Goal: Information Seeking & Learning: Compare options

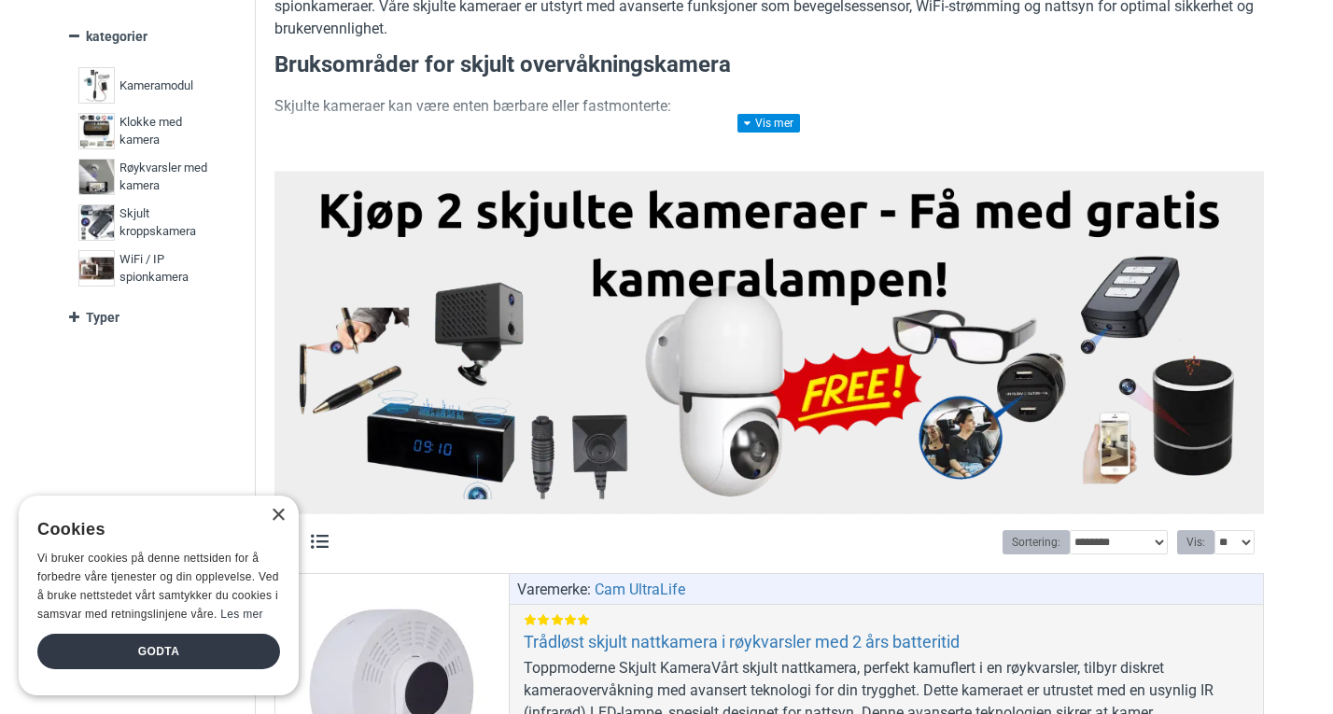
scroll to position [653, 0]
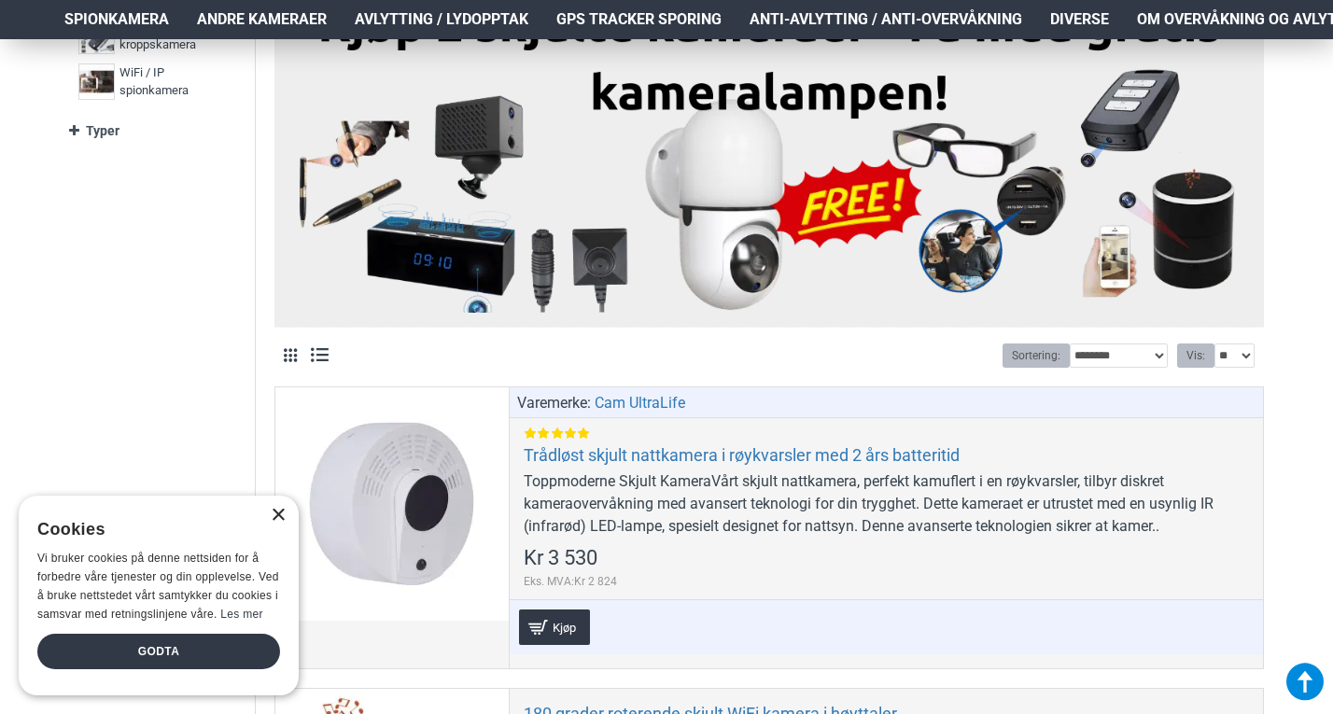
click at [281, 515] on div "×" at bounding box center [278, 516] width 14 height 14
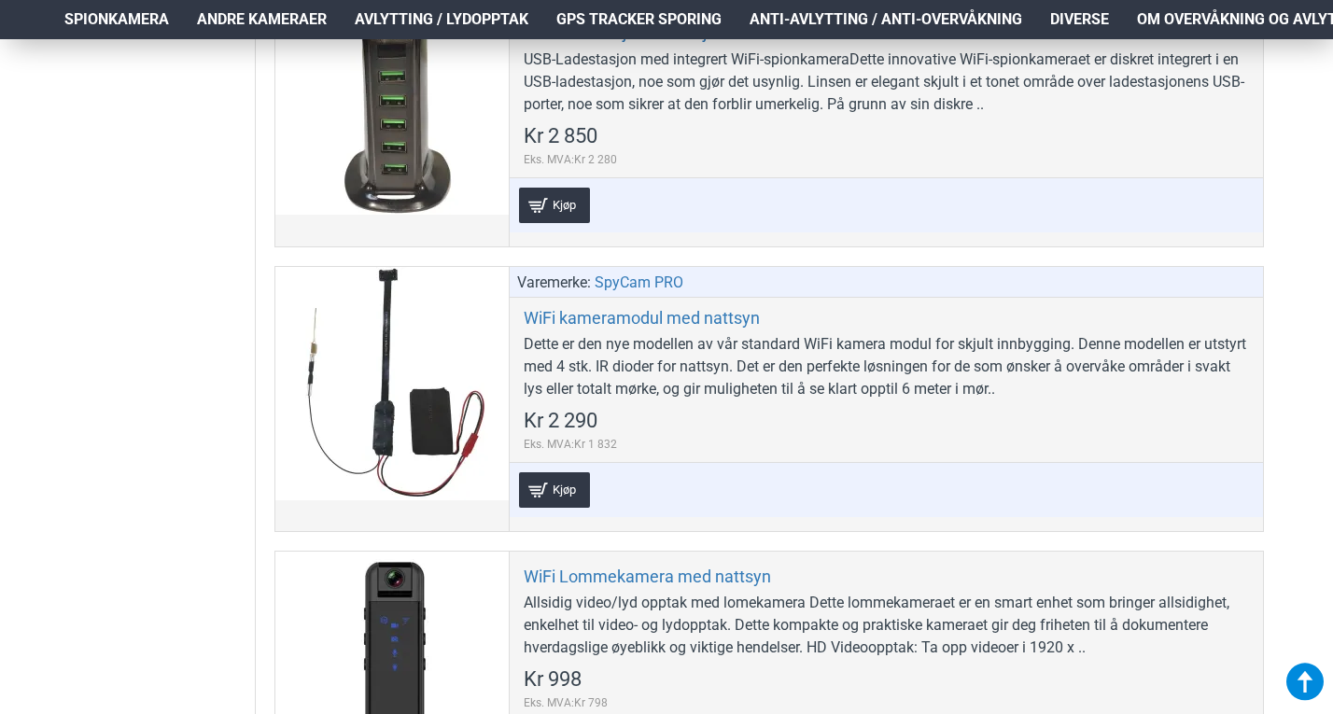
scroll to position [8306, 0]
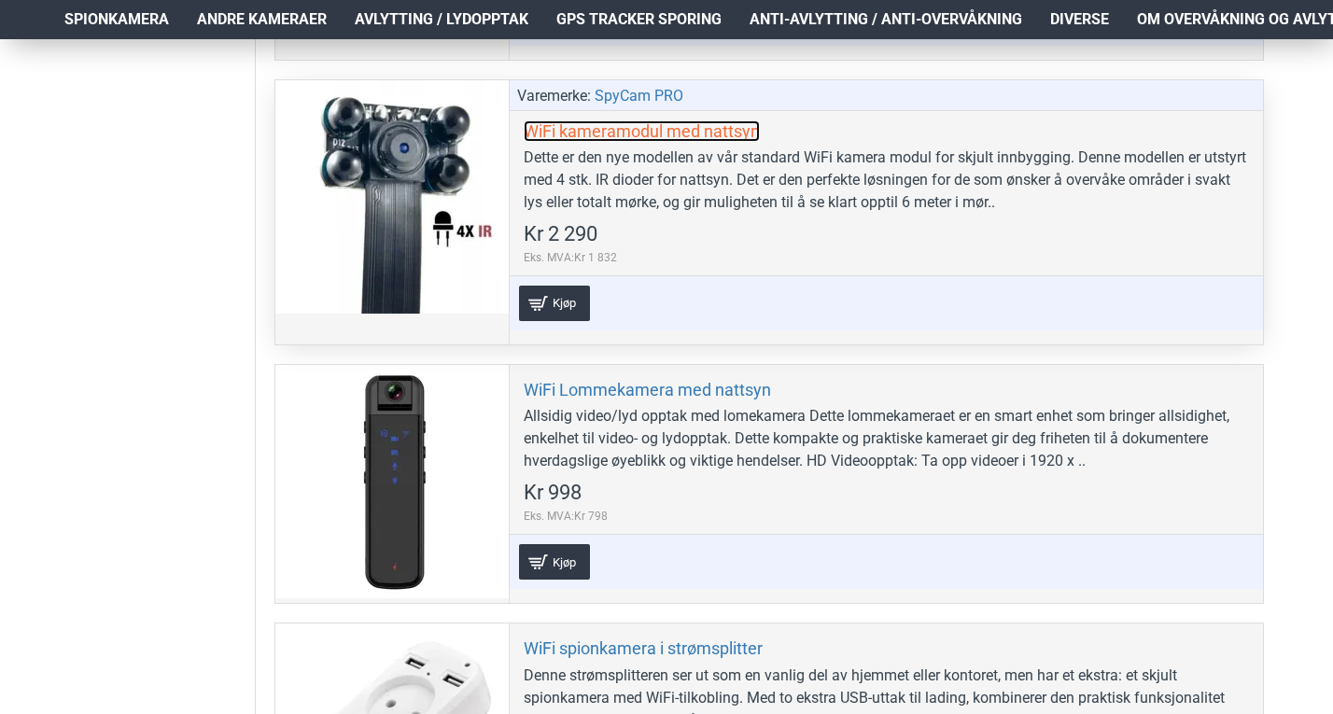
click at [609, 133] on link "WiFi kameramodul med nattsyn" at bounding box center [642, 130] width 236 height 21
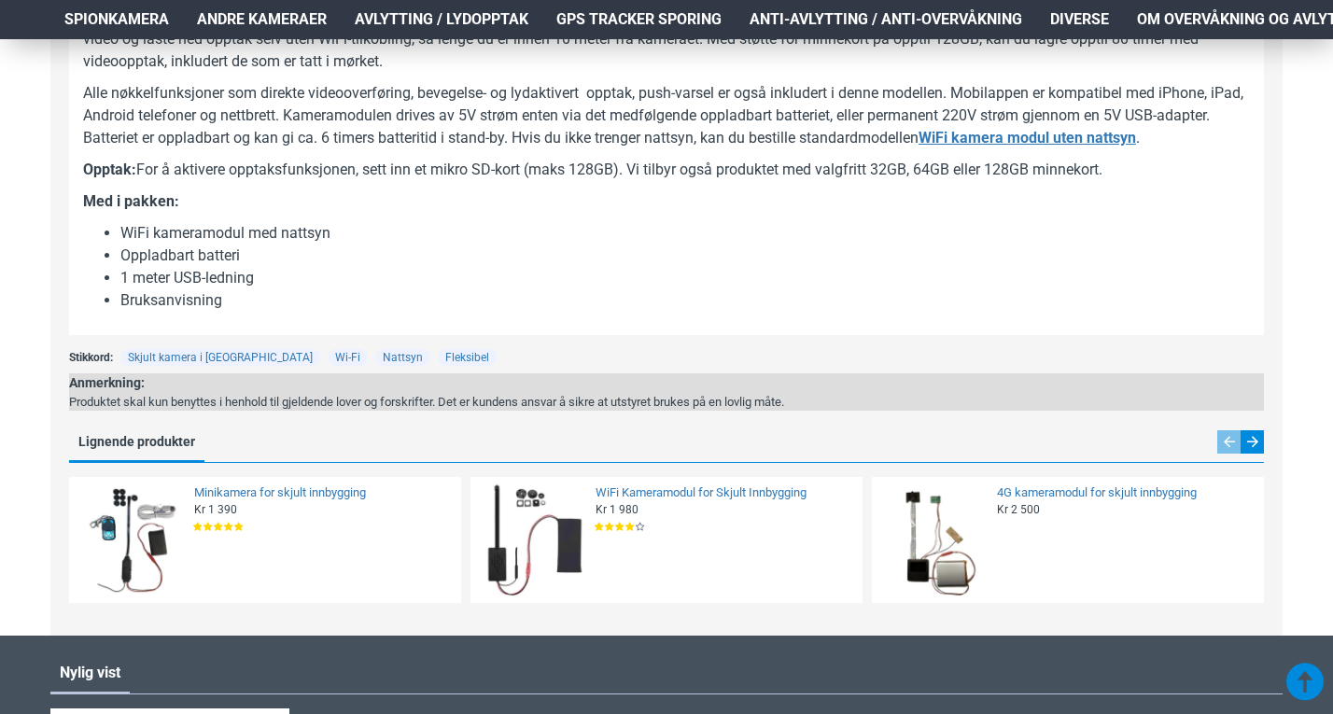
scroll to position [1027, 0]
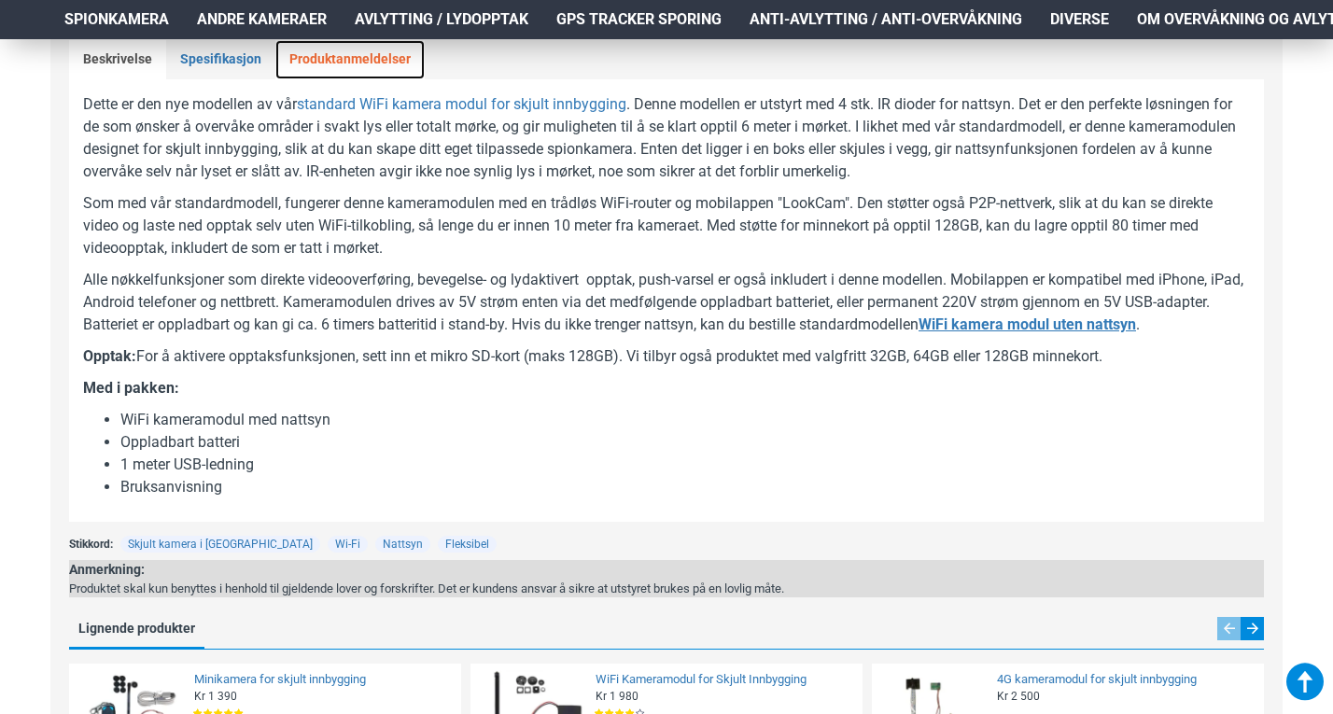
click at [324, 51] on link "Produktanmeldelser" at bounding box center [349, 59] width 149 height 39
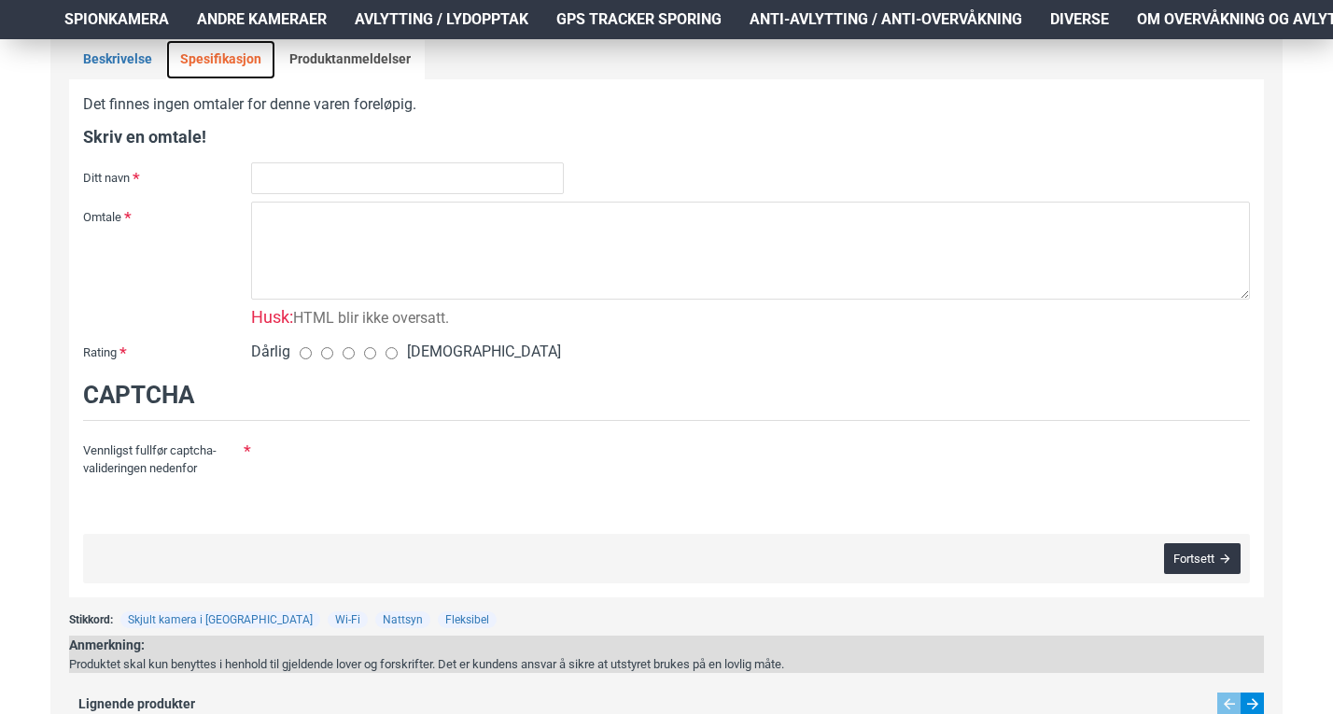
click at [189, 71] on link "Spesifikasjon" at bounding box center [220, 59] width 109 height 39
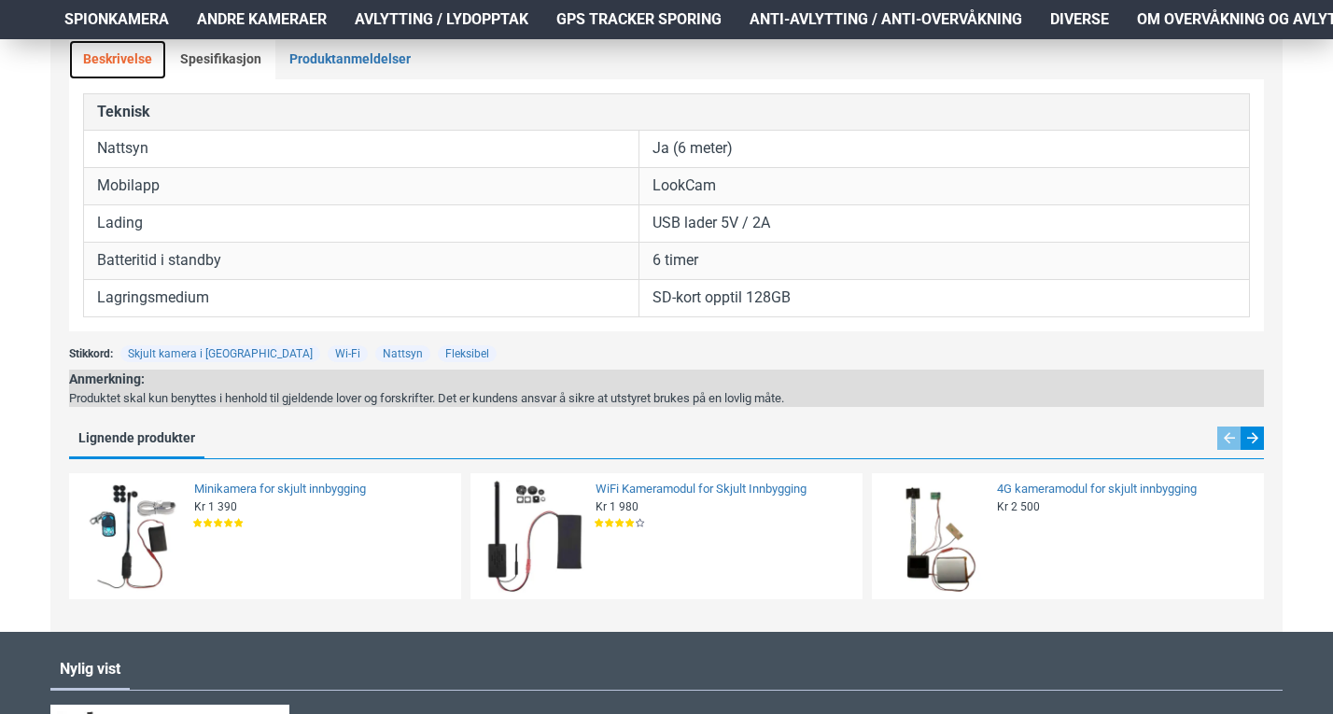
click at [127, 55] on link "Beskrivelse" at bounding box center [117, 59] width 97 height 39
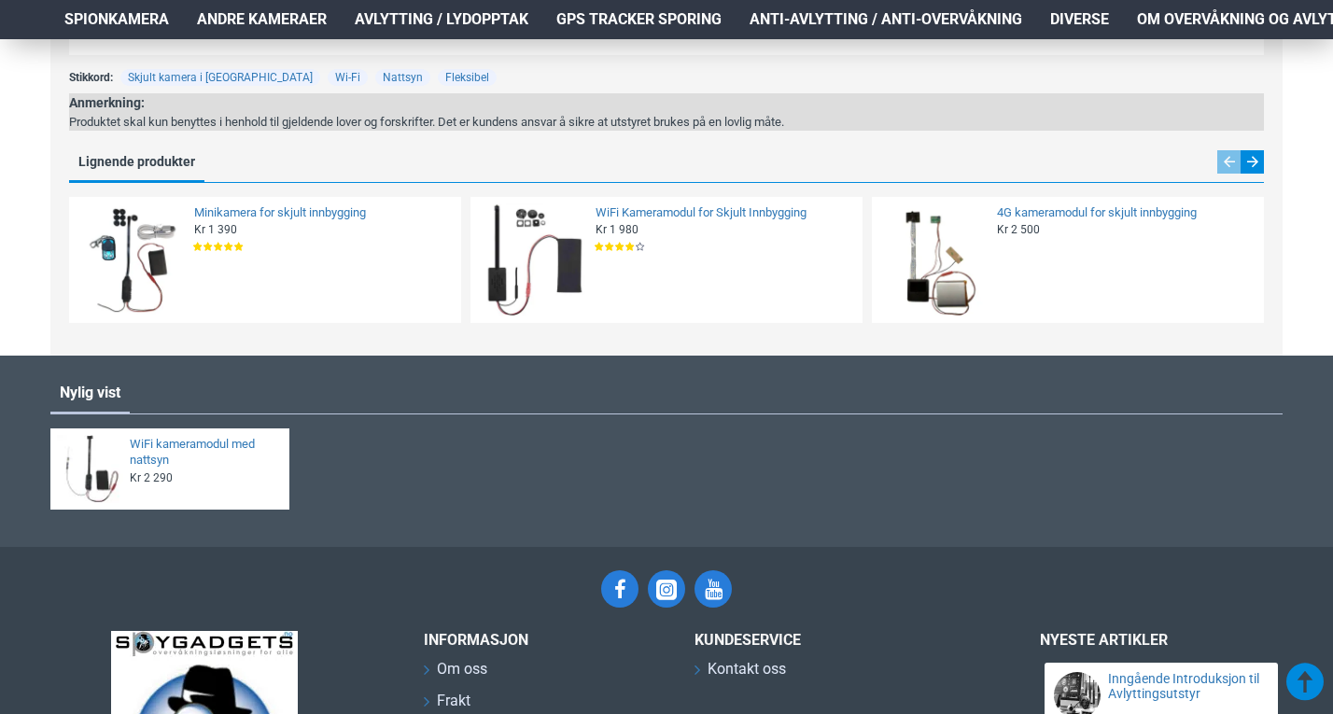
scroll to position [1400, 0]
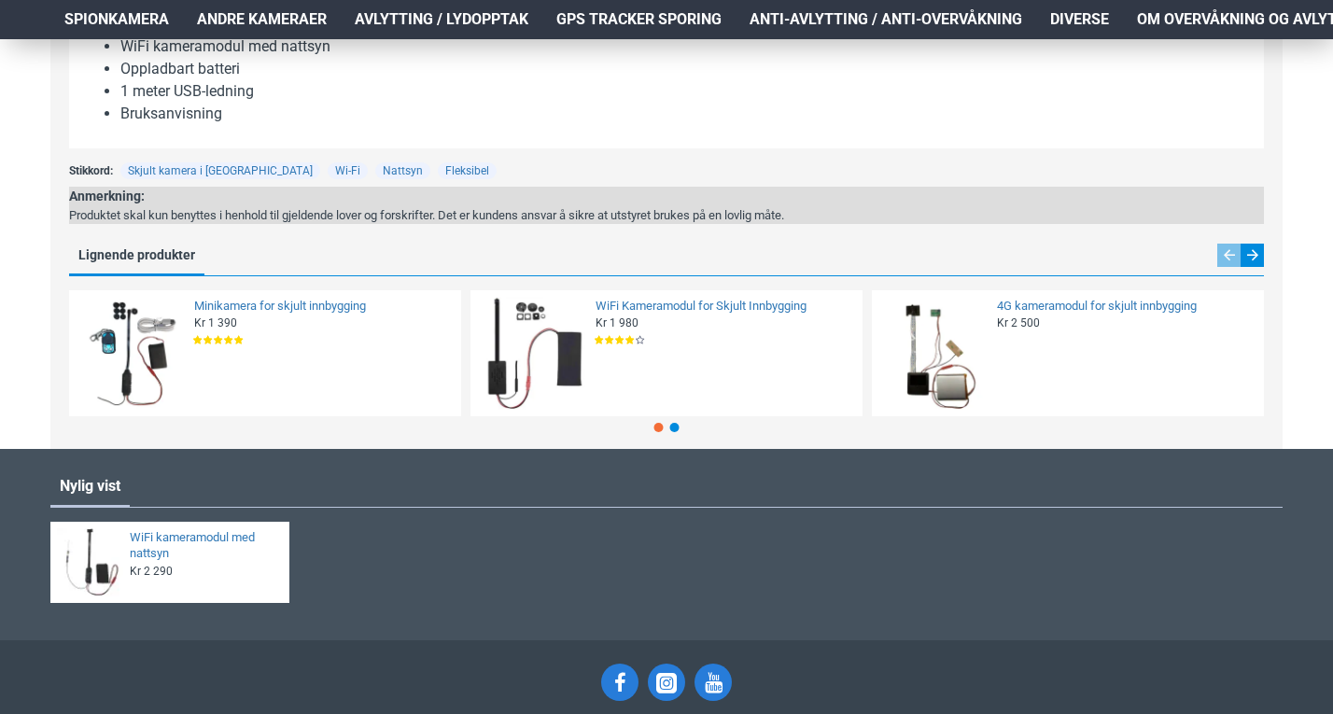
drag, startPoint x: 731, startPoint y: 307, endPoint x: 711, endPoint y: 248, distance: 62.0
click at [299, 299] on link "Minikamera for skjult innbygging" at bounding box center [322, 307] width 256 height 16
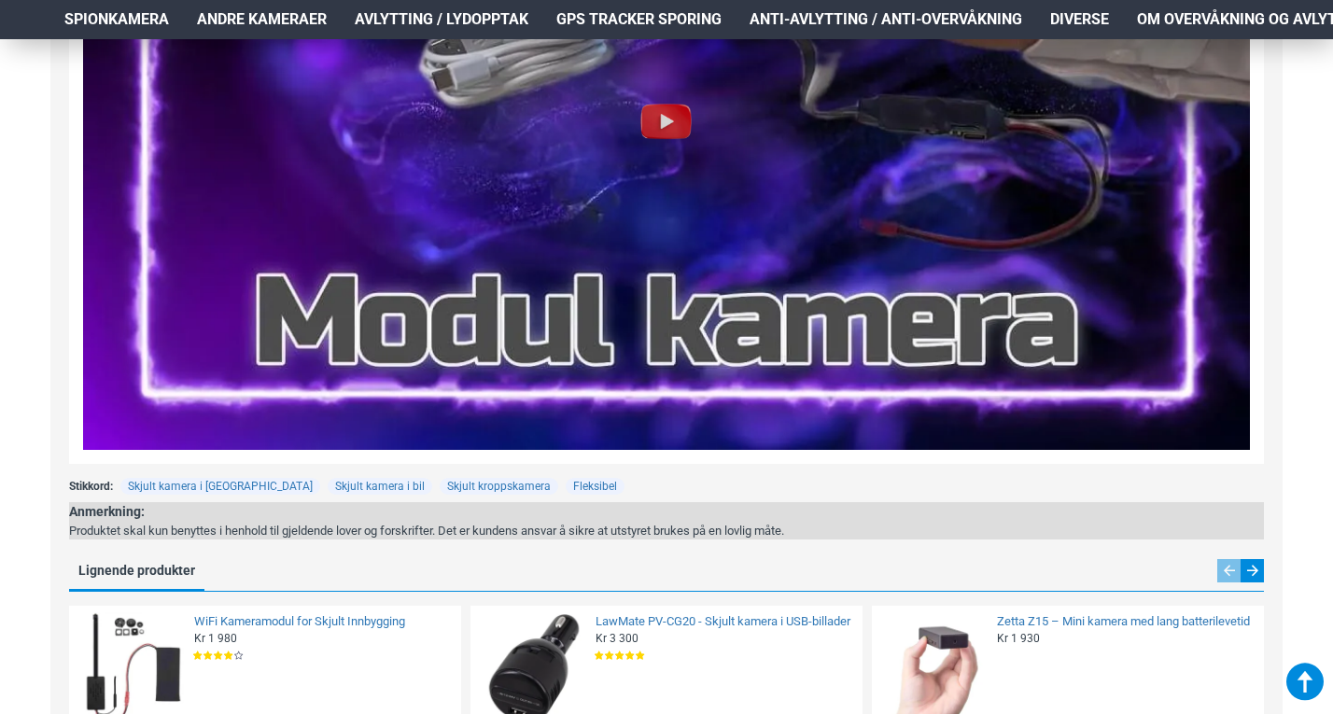
scroll to position [2707, 0]
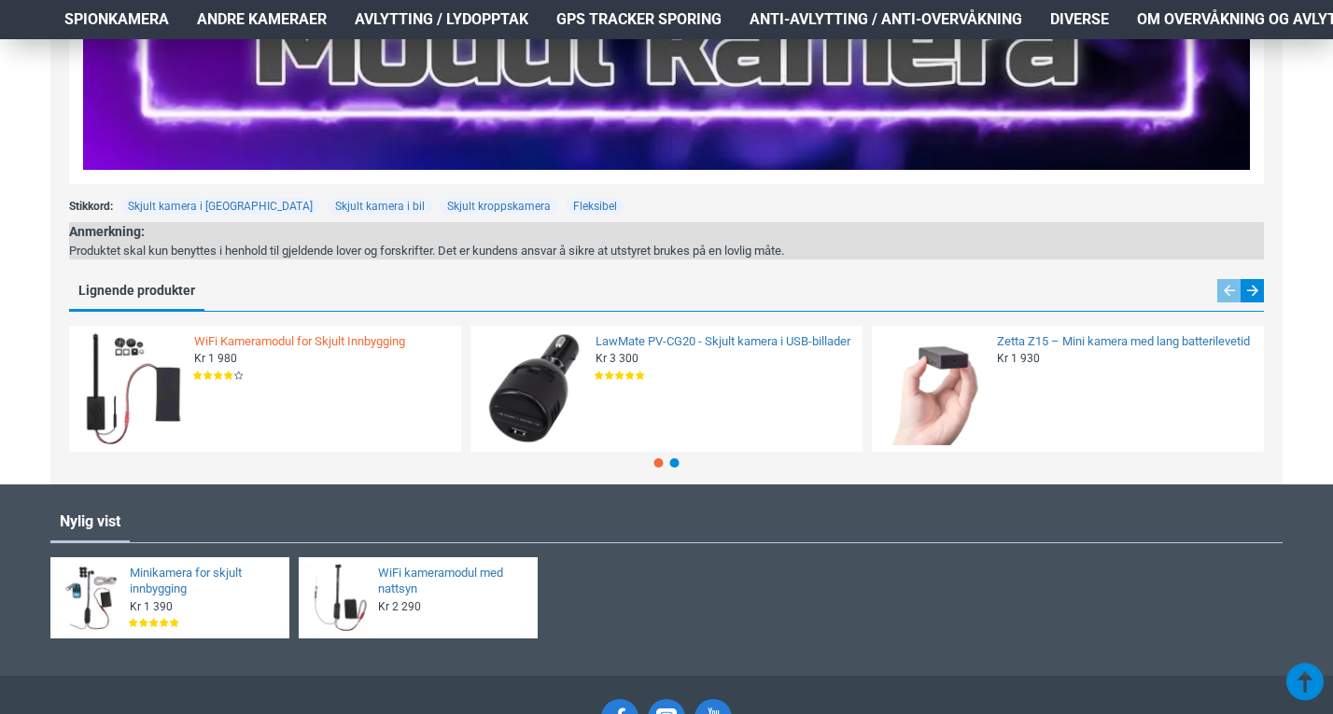
click at [287, 343] on link "WiFi Kameramodul for Skjult Innbygging" at bounding box center [322, 342] width 256 height 16
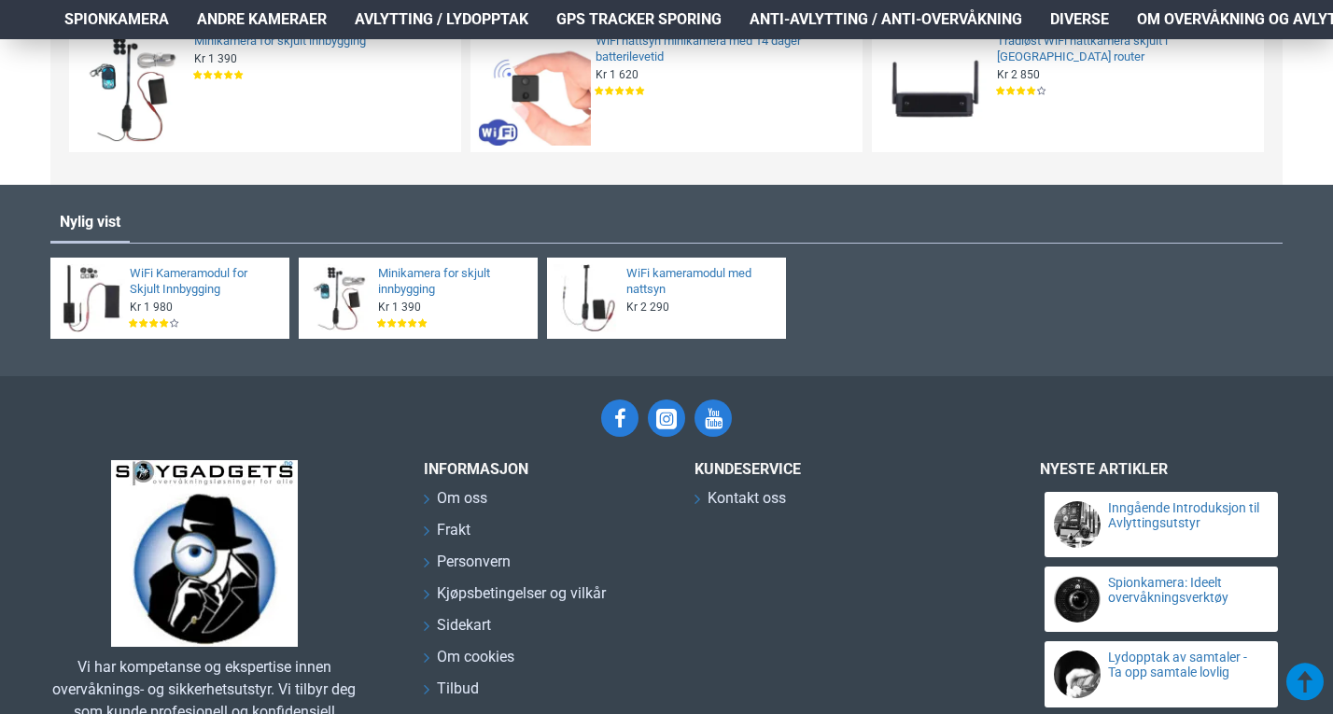
scroll to position [2987, 0]
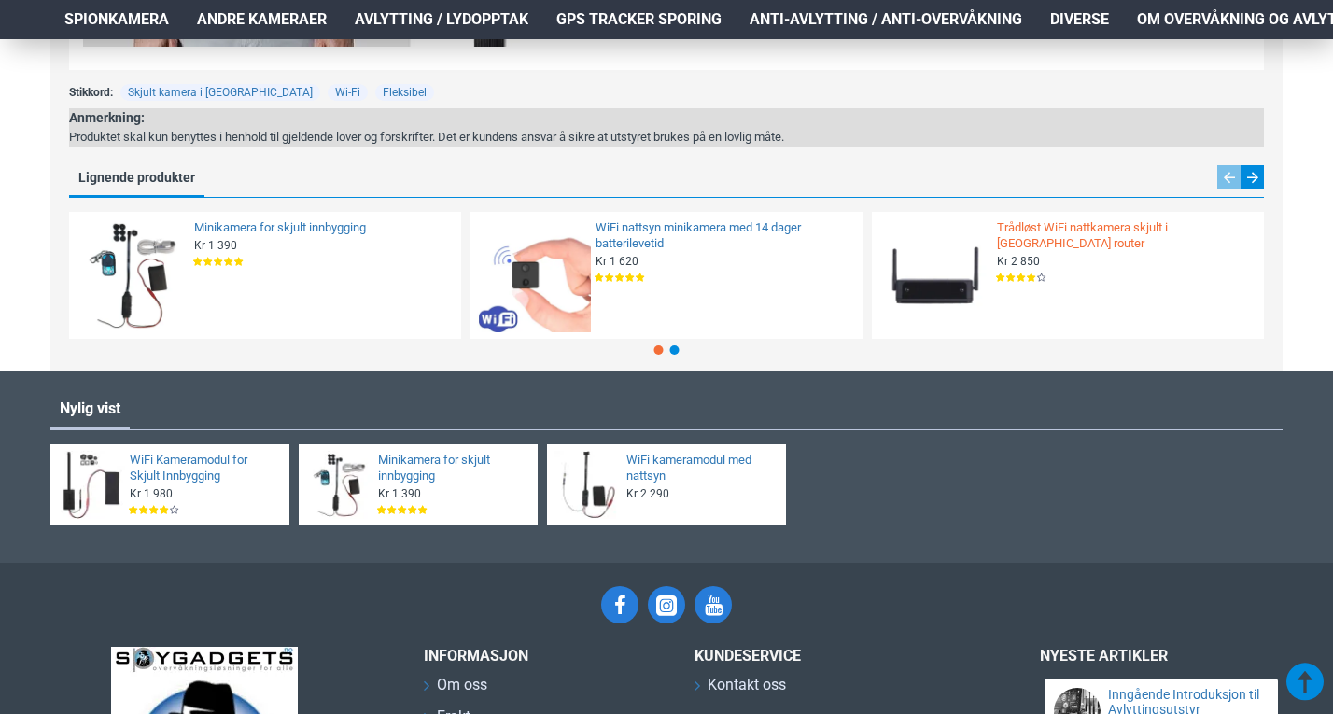
click at [1082, 229] on link "Trådløst WiFi nattkamera skjult i [GEOGRAPHIC_DATA] router" at bounding box center [1125, 236] width 256 height 32
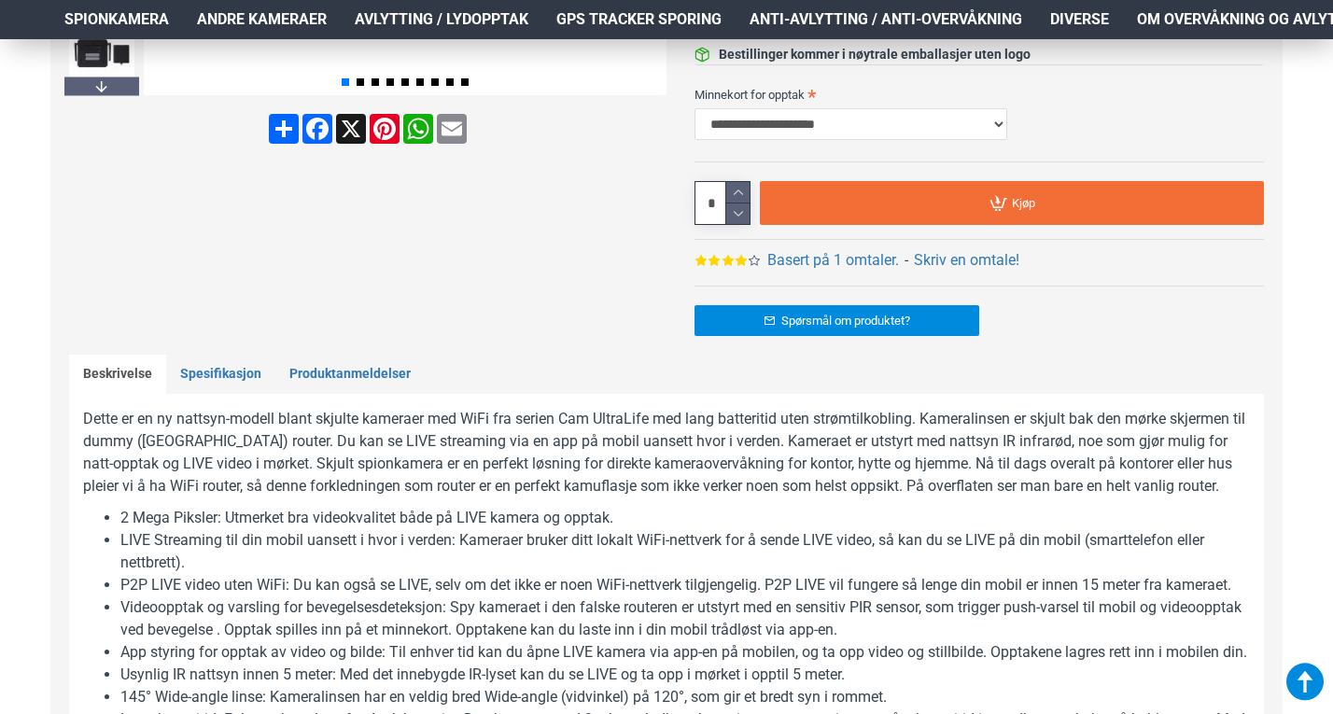
scroll to position [1027, 0]
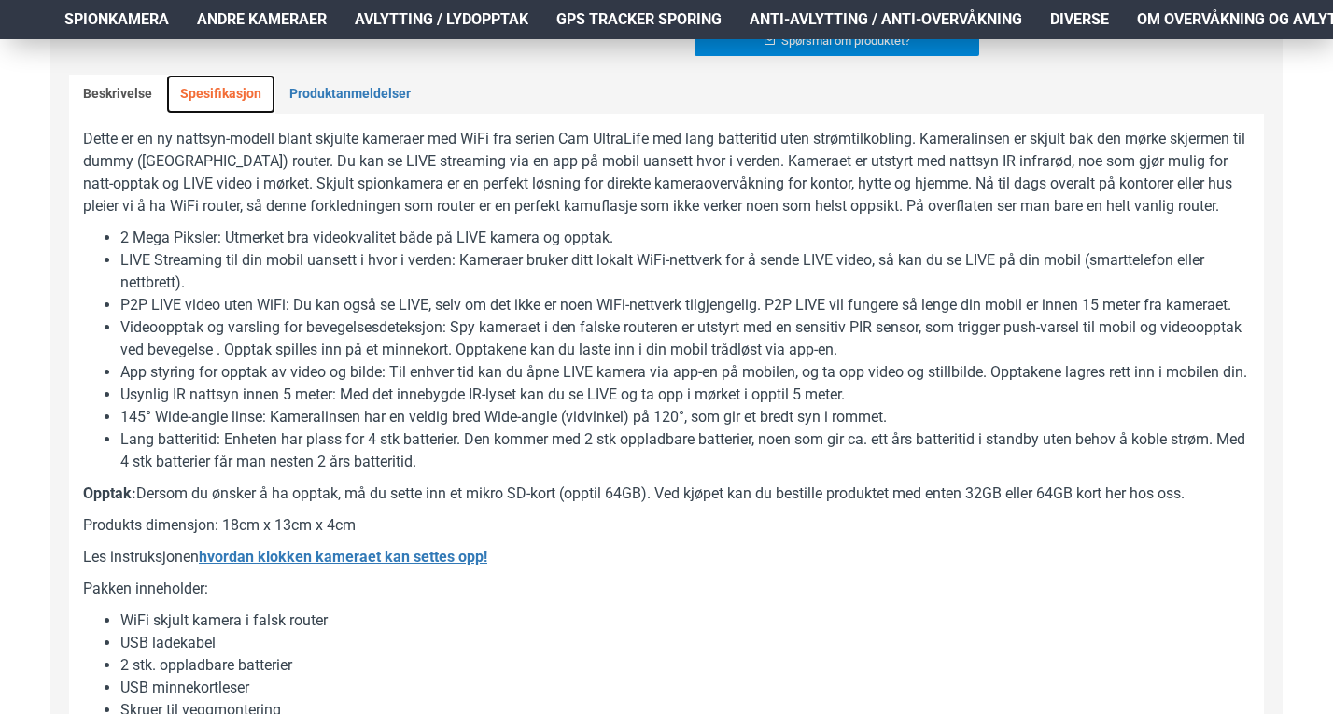
click at [244, 96] on link "Spesifikasjon" at bounding box center [220, 94] width 109 height 39
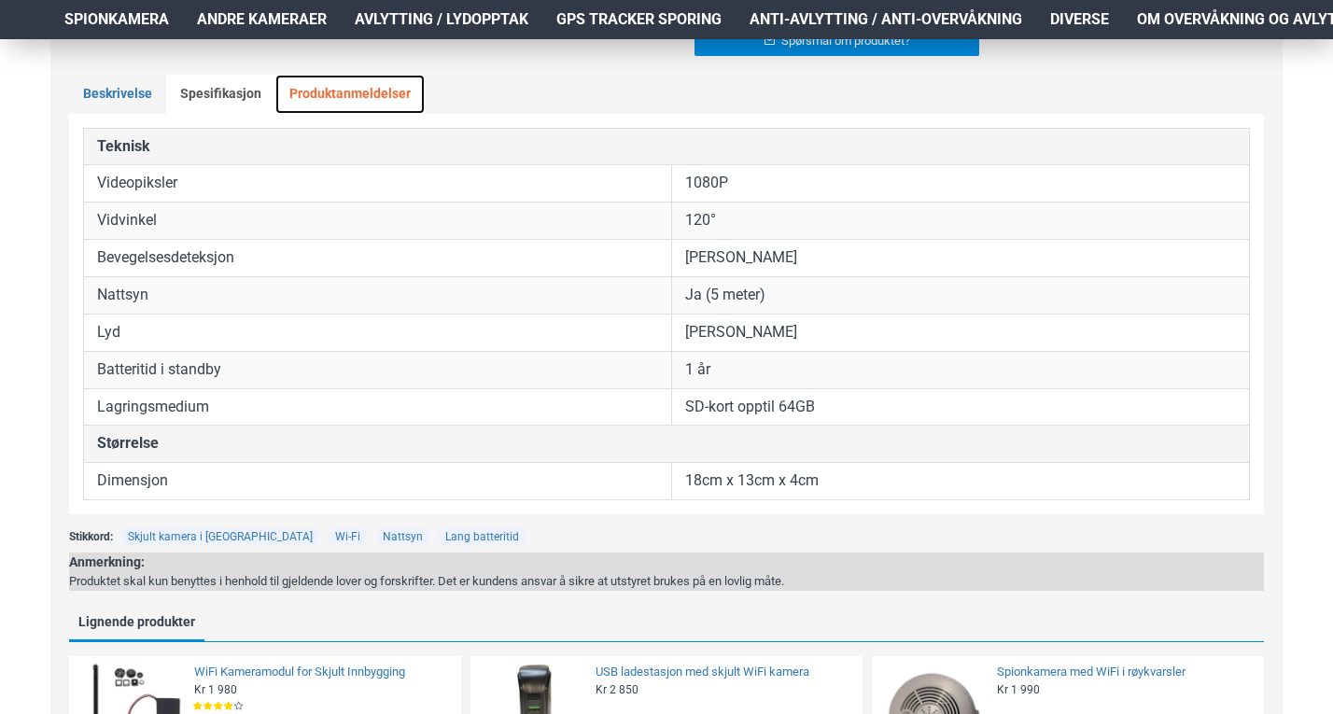
click at [329, 96] on link "Produktanmeldelser" at bounding box center [349, 94] width 149 height 39
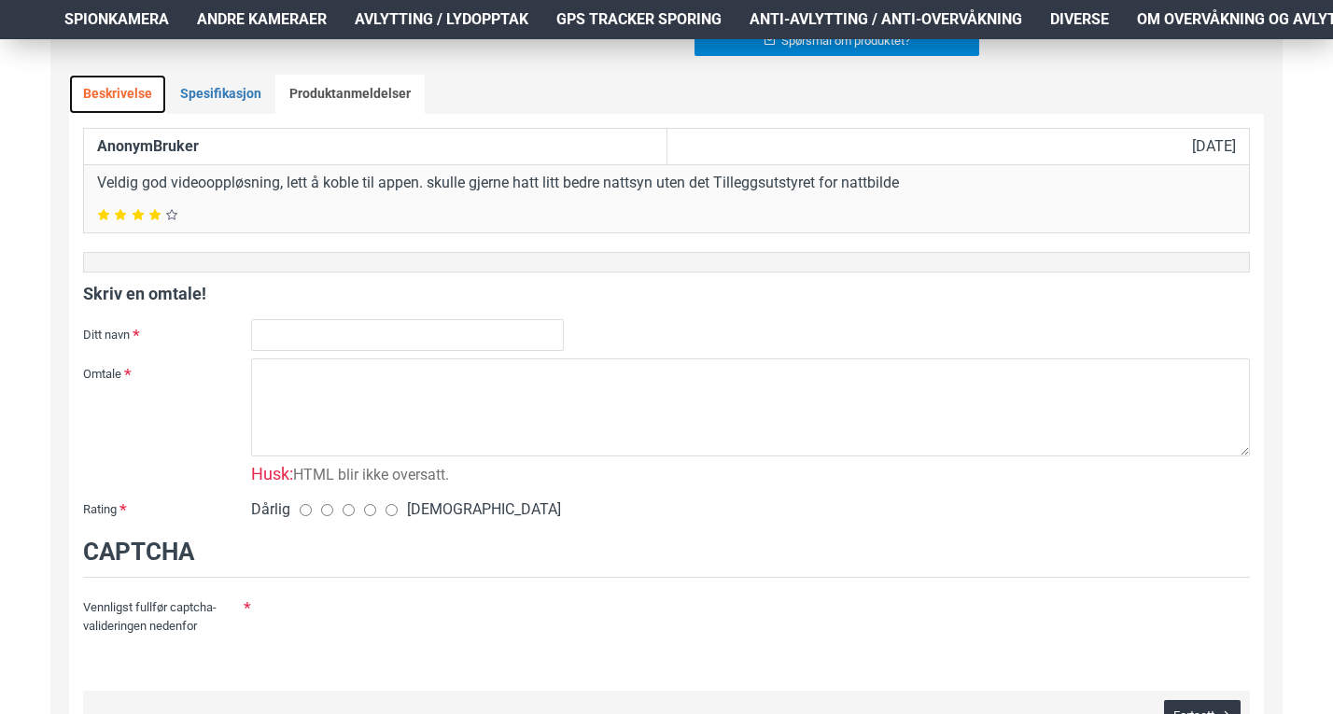
click at [142, 105] on link "Beskrivelse" at bounding box center [117, 94] width 97 height 39
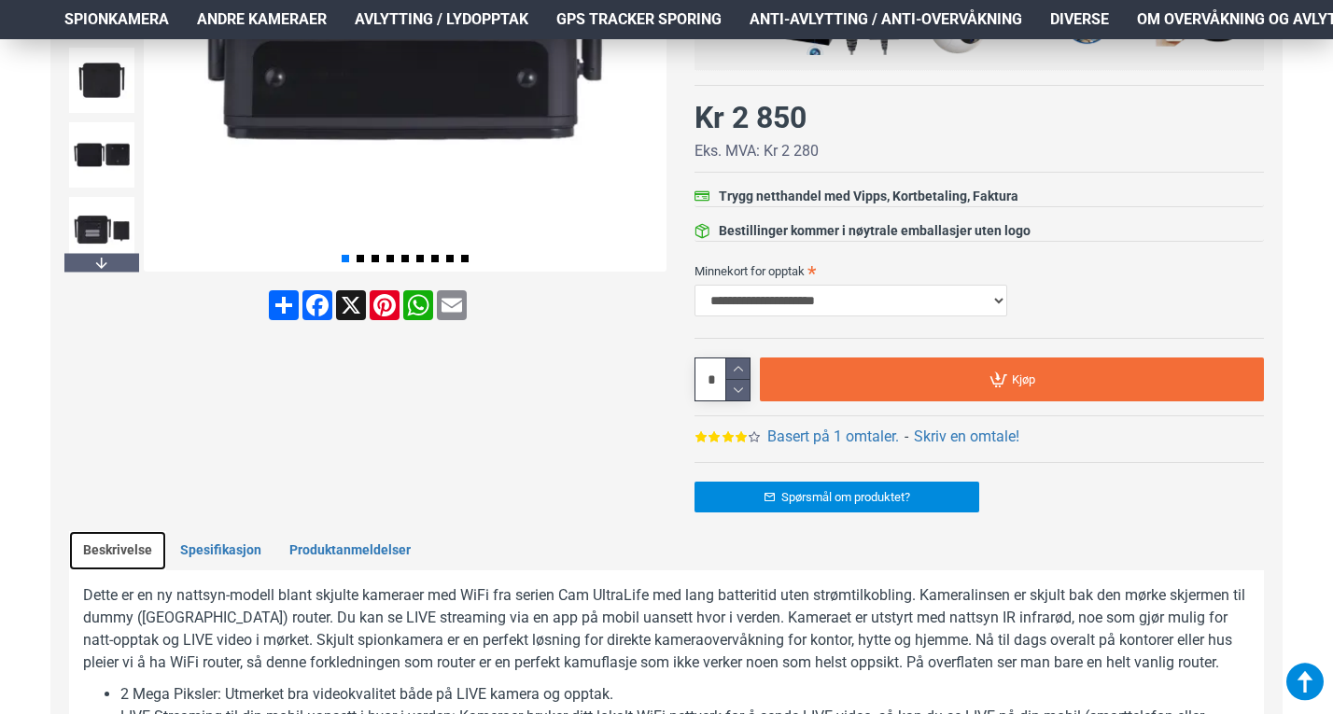
scroll to position [0, 0]
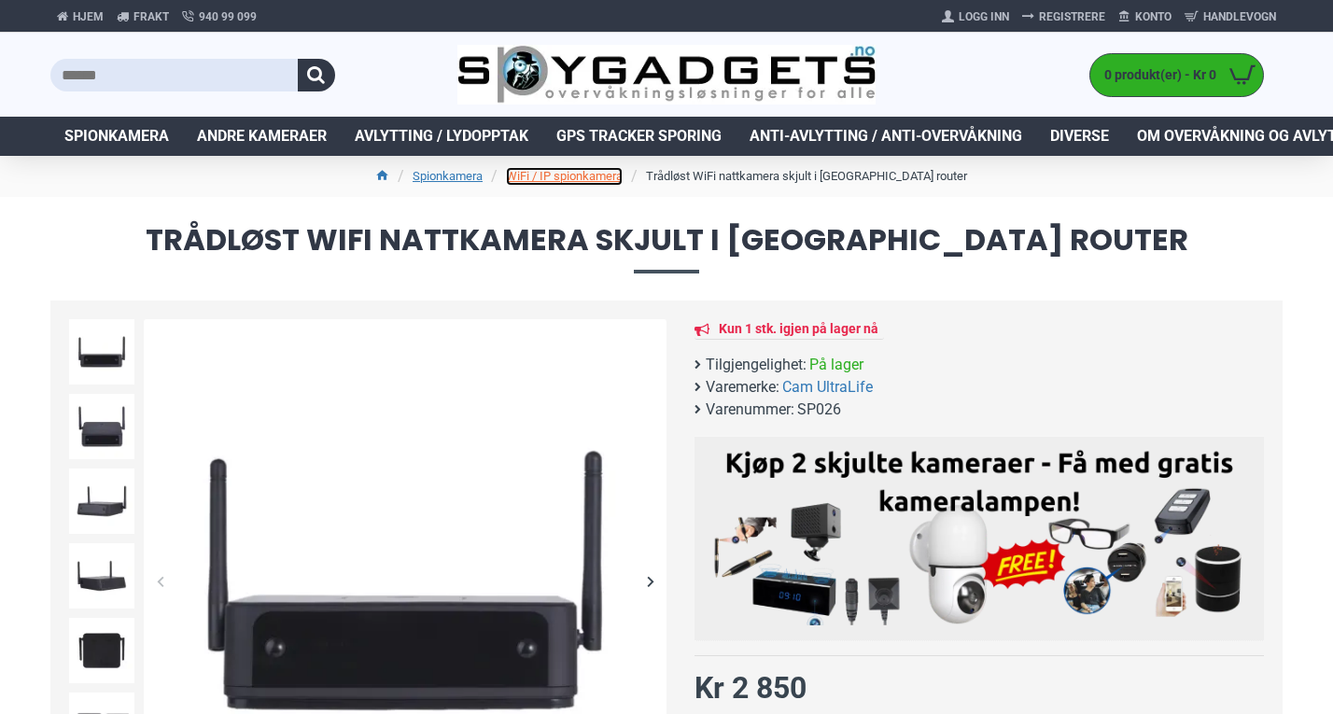
click at [597, 168] on link "WiFi / IP spionkamera" at bounding box center [564, 176] width 117 height 19
